Goal: Find contact information: Obtain details needed to contact an individual or organization

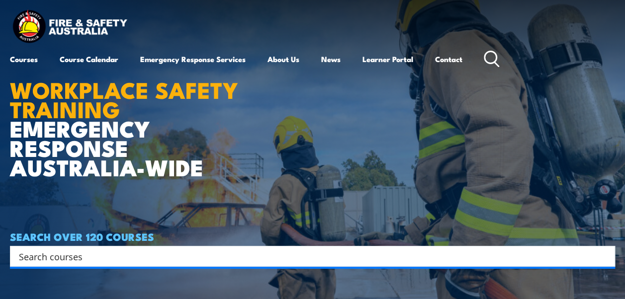
click at [143, 245] on div "SEARCH OVER 120 COURSES Search Filter by Locations Australian Capital Territory…" at bounding box center [312, 249] width 605 height 36
click at [143, 242] on h4 "SEARCH OVER 120 COURSES" at bounding box center [312, 236] width 605 height 11
click at [141, 253] on input "Search input" at bounding box center [306, 256] width 574 height 15
paste input "https://fireandsafetyaustralia.com.au/"
type input "https://fireandsafetyaustralia.com.au/"
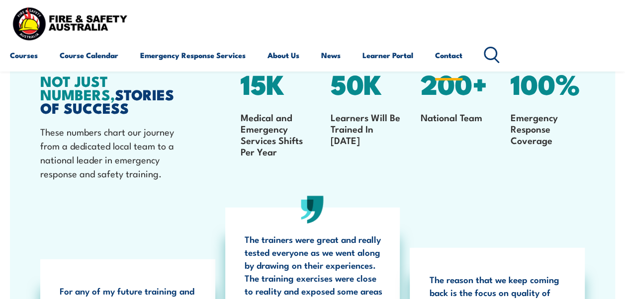
click at [446, 56] on link "Contact" at bounding box center [448, 55] width 27 height 24
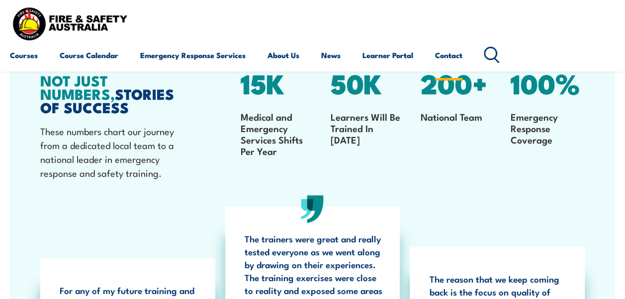
scroll to position [1380, 0]
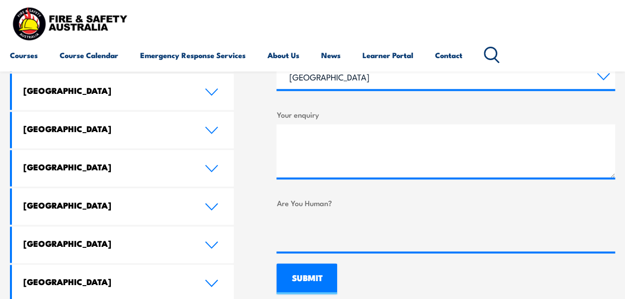
scroll to position [557, 0]
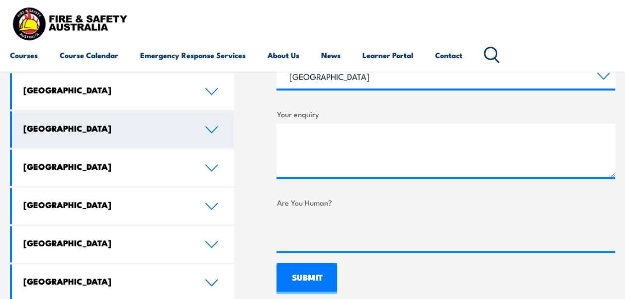
click at [133, 123] on h4 "[GEOGRAPHIC_DATA]" at bounding box center [106, 128] width 166 height 11
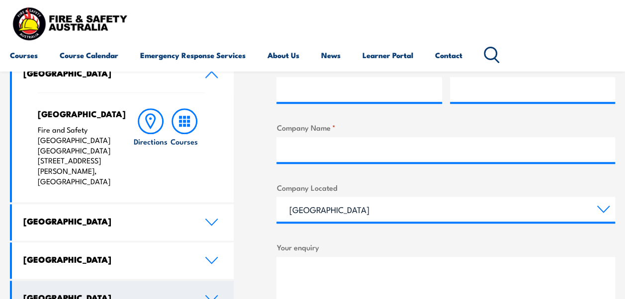
scroll to position [422, 0]
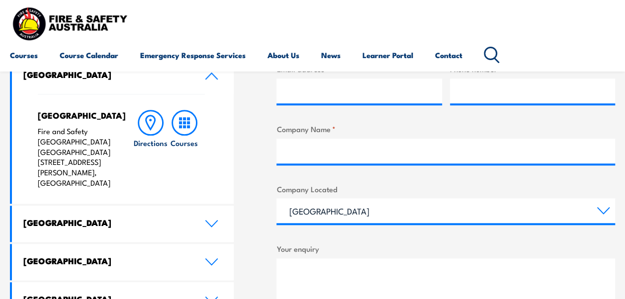
drag, startPoint x: 103, startPoint y: 172, endPoint x: 32, endPoint y: 133, distance: 81.5
click at [32, 133] on div "North Lake Fire and Safety Australia WHS Centre 128 Farrington Road, North Lake…" at bounding box center [123, 149] width 222 height 110
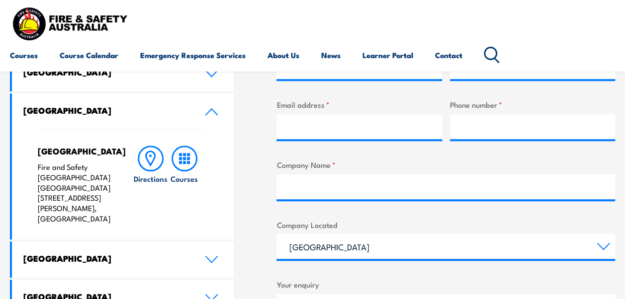
copy p "Fire and Safety Australia WHS Centre 128 Farrington Road, North Lake WA 6163"
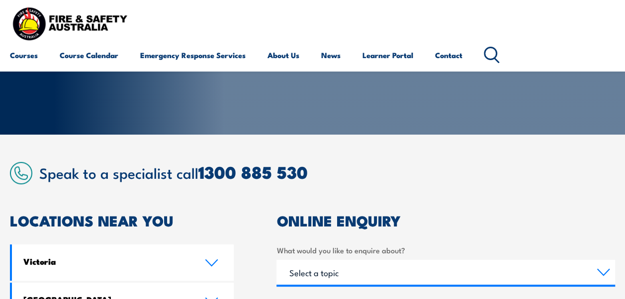
scroll to position [120, 0]
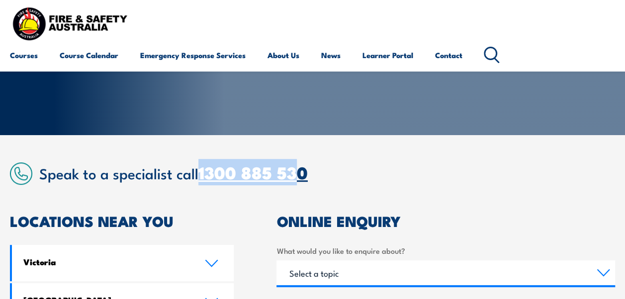
drag, startPoint x: 199, startPoint y: 170, endPoint x: 304, endPoint y: 169, distance: 105.0
click at [304, 169] on h2 "Speak to a specialist call 1300 885 530" at bounding box center [327, 173] width 576 height 18
copy link "1300 885 530"
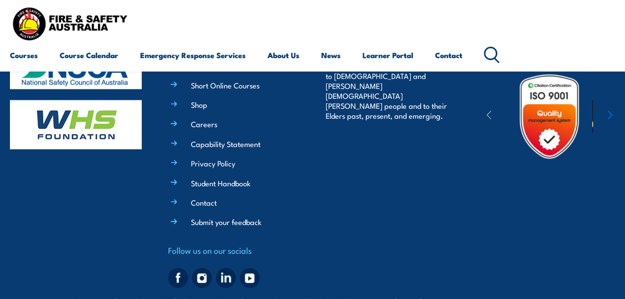
scroll to position [915, 0]
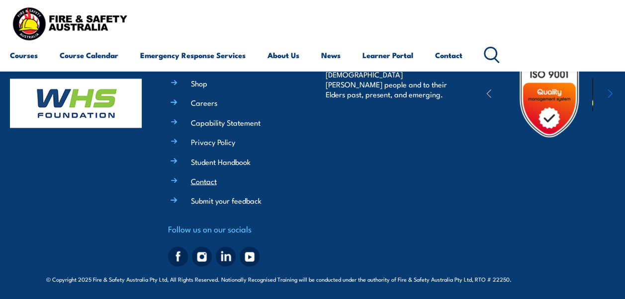
click at [193, 182] on link "Contact" at bounding box center [204, 181] width 26 height 10
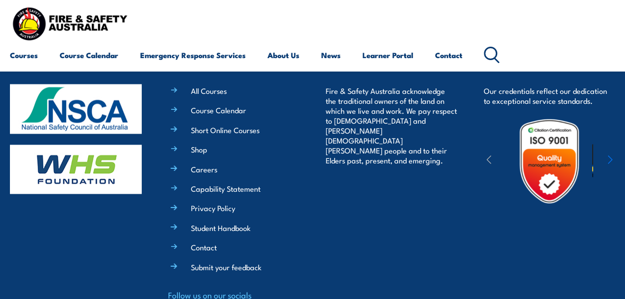
scroll to position [907, 0]
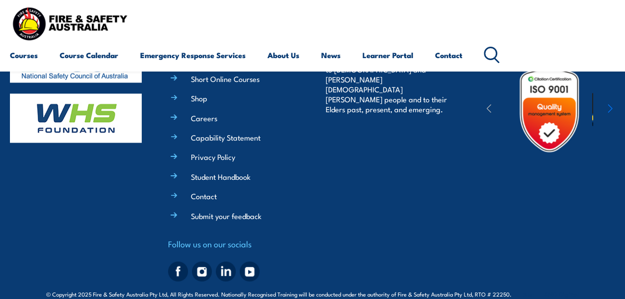
click at [180, 263] on img at bounding box center [178, 272] width 20 height 20
